Goal: Obtain resource: Obtain resource

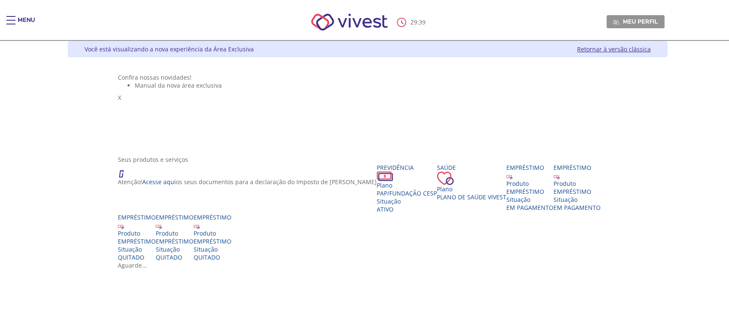
click at [8, 26] on div "Main header" at bounding box center [10, 24] width 9 height 17
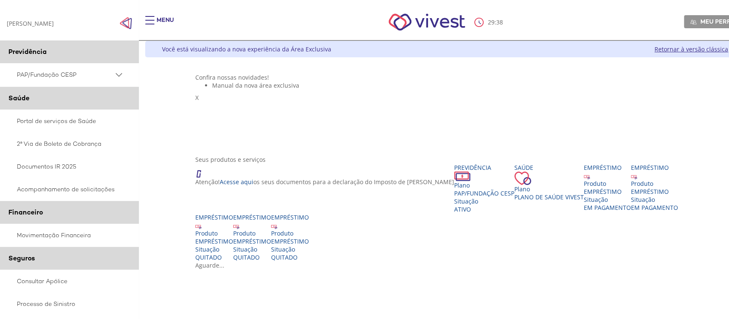
scroll to position [114, 0]
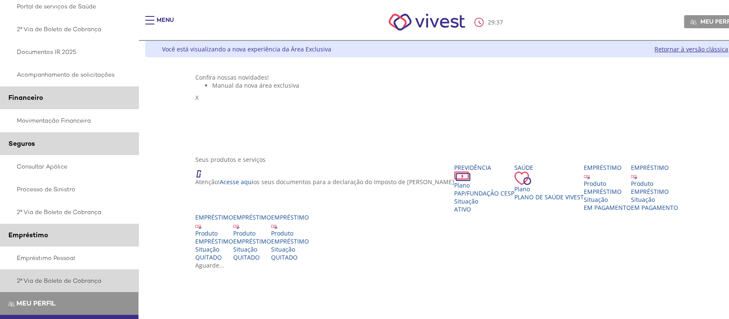
click at [61, 279] on link "2ª Via de Boleto de Cobrança" at bounding box center [69, 280] width 139 height 23
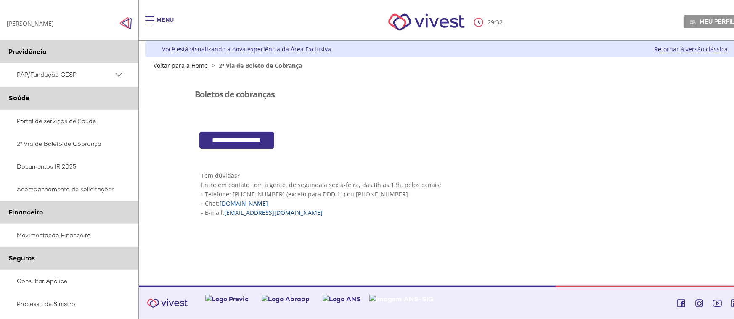
click at [246, 141] on input "**********" at bounding box center [237, 140] width 75 height 17
